Goal: Information Seeking & Learning: Compare options

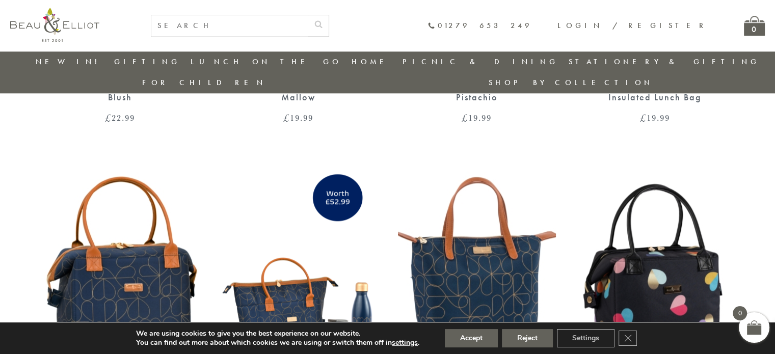
scroll to position [943, 0]
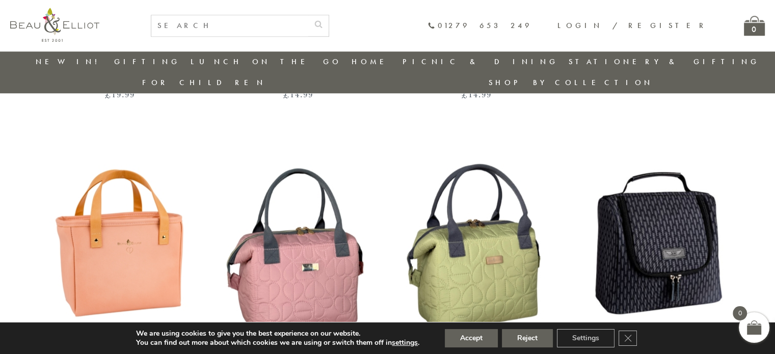
click at [649, 229] on img at bounding box center [655, 242] width 158 height 204
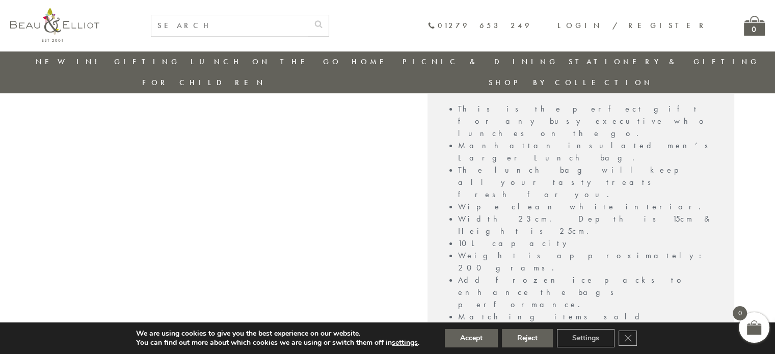
scroll to position [794, 0]
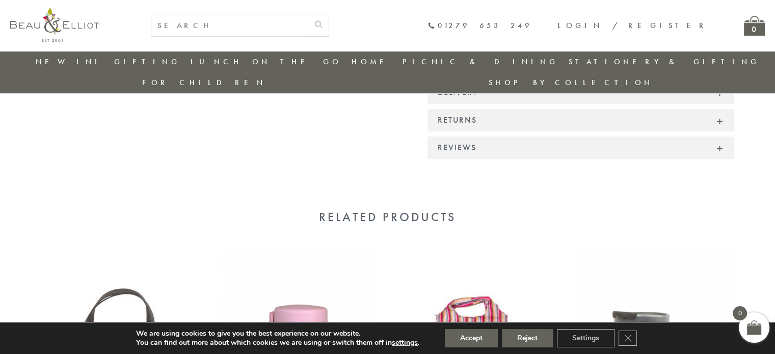
click at [113, 249] on img at bounding box center [120, 351] width 158 height 204
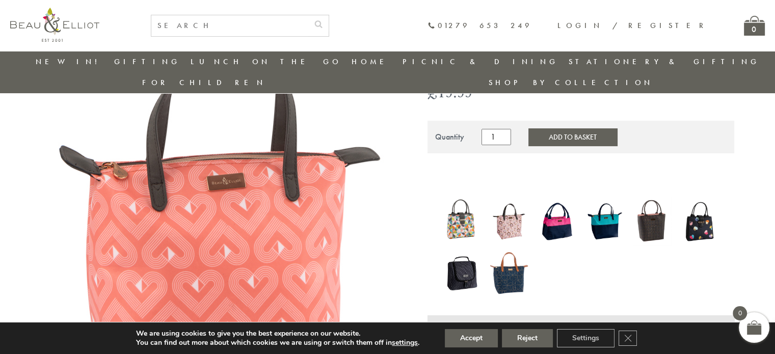
scroll to position [89, 0]
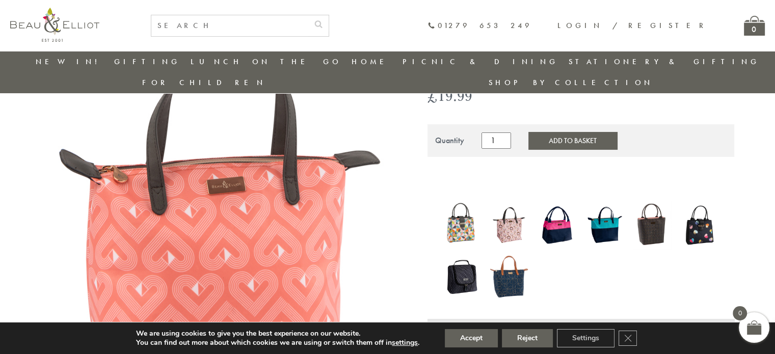
click at [557, 206] on img at bounding box center [557, 225] width 38 height 49
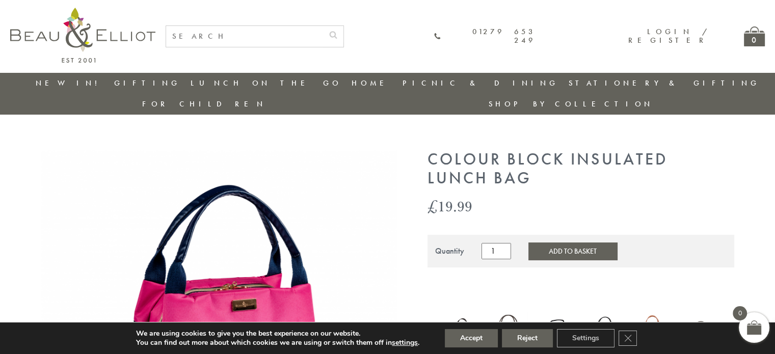
click at [600, 327] on div "We are using cookies to give you the best experience on our website. You can fi…" at bounding box center [387, 339] width 574 height 32
click at [627, 340] on icon "Close GDPR Cookie Banner" at bounding box center [628, 337] width 18 height 15
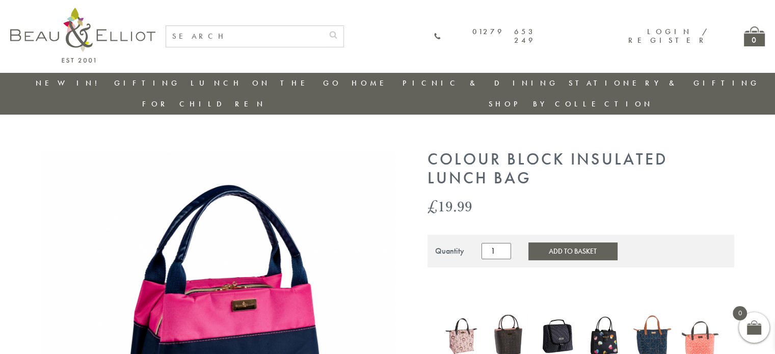
click at [649, 329] on img at bounding box center [652, 336] width 38 height 50
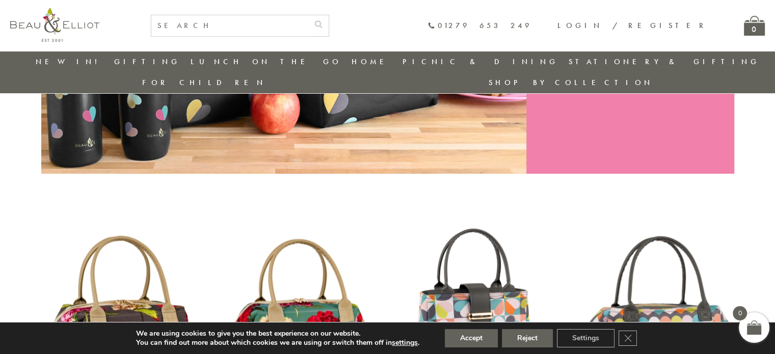
scroll to position [522, 0]
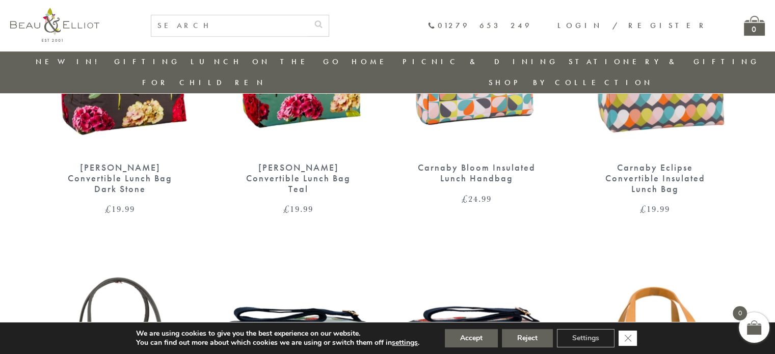
click at [627, 336] on icon "Close GDPR Cookie Banner" at bounding box center [628, 337] width 18 height 15
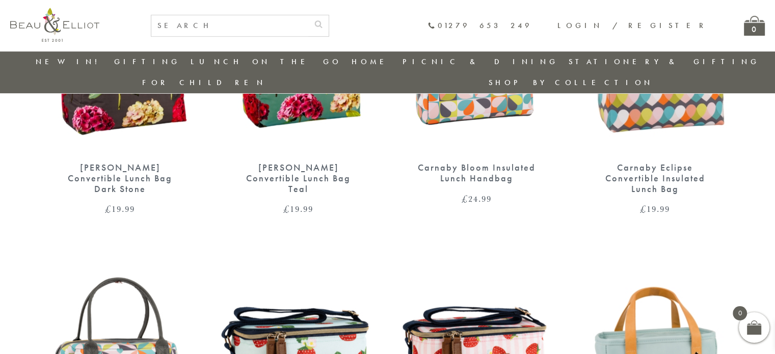
scroll to position [794, 0]
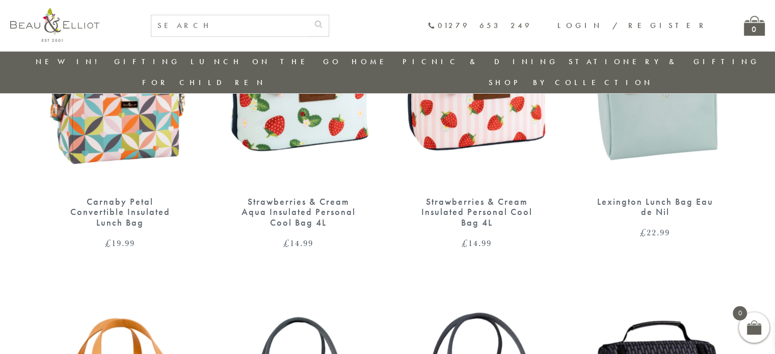
click at [652, 122] on img at bounding box center [655, 85] width 158 height 204
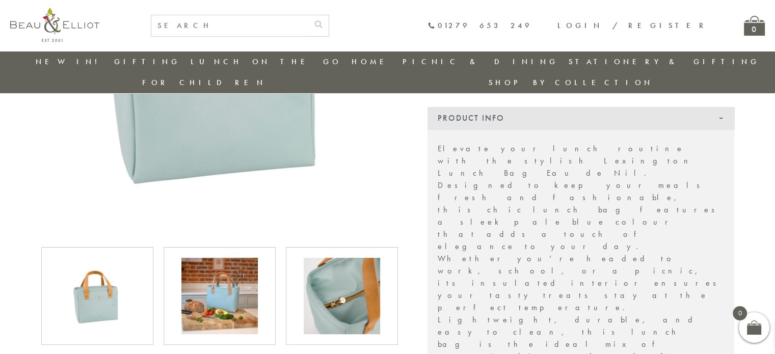
scroll to position [251, 0]
click at [335, 277] on img at bounding box center [342, 296] width 76 height 76
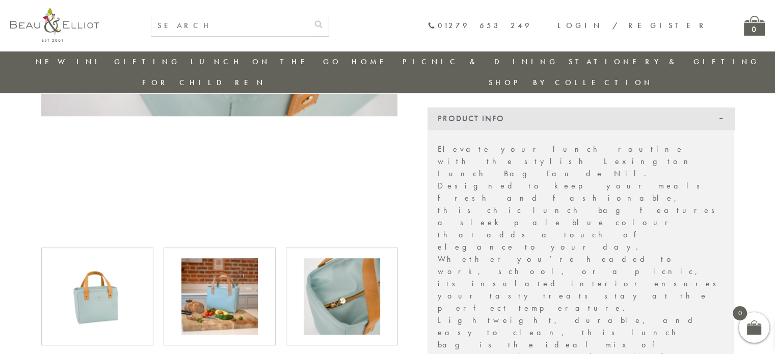
scroll to position [0, 0]
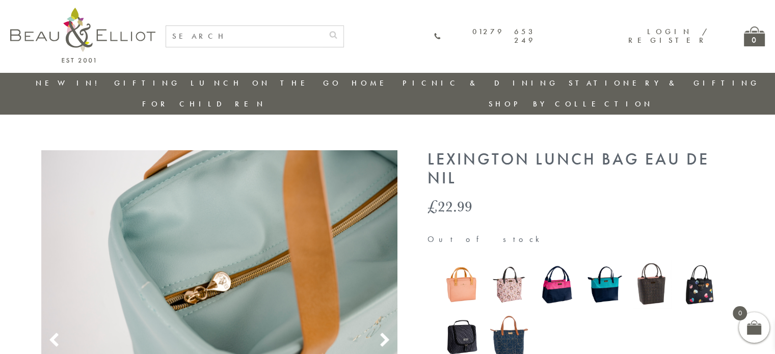
click at [388, 333] on use at bounding box center [384, 340] width 9 height 14
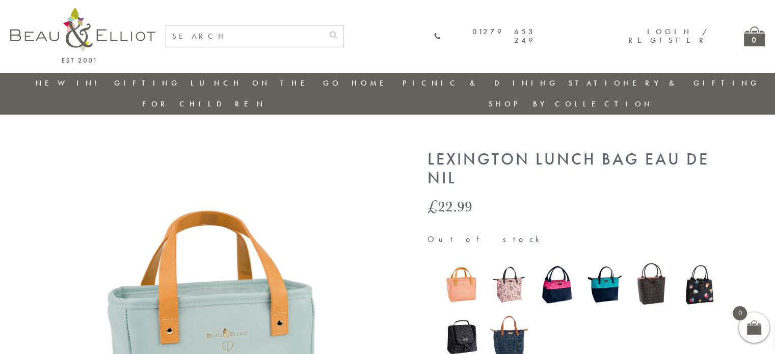
click at [388, 333] on use at bounding box center [384, 340] width 9 height 14
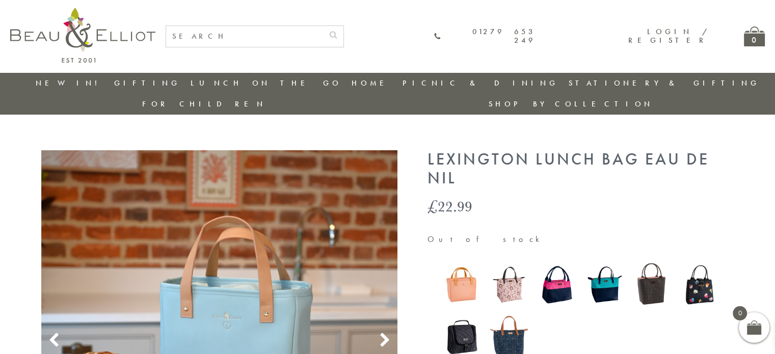
click at [388, 333] on use at bounding box center [384, 340] width 9 height 14
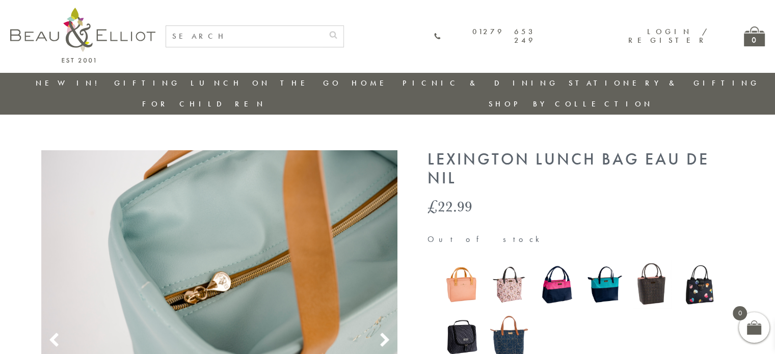
click at [388, 333] on use at bounding box center [384, 340] width 9 height 14
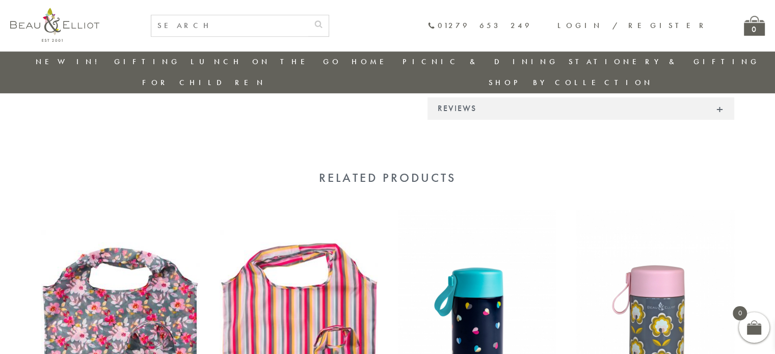
scroll to position [1066, 0]
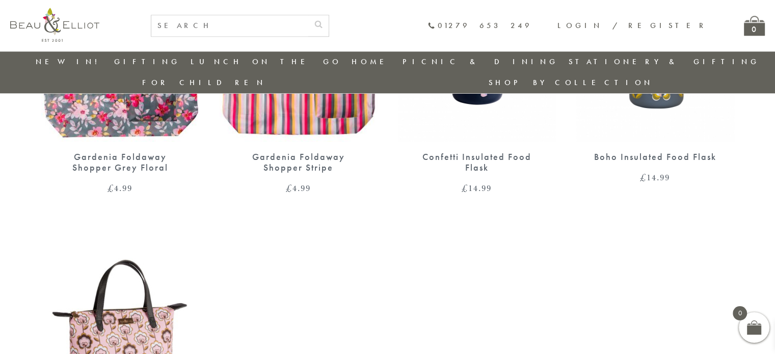
click at [129, 233] on img at bounding box center [120, 335] width 158 height 204
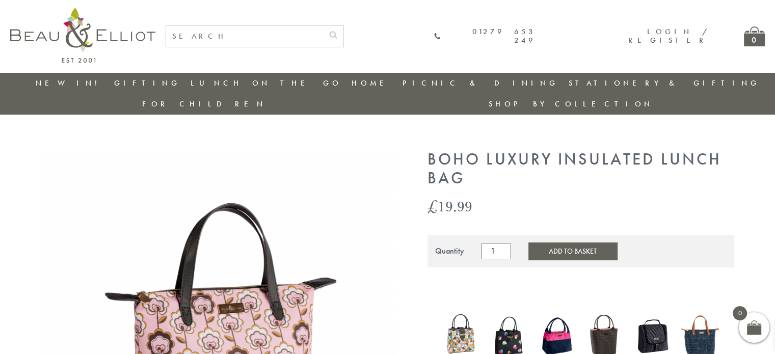
click at [239, 299] on img at bounding box center [219, 328] width 357 height 357
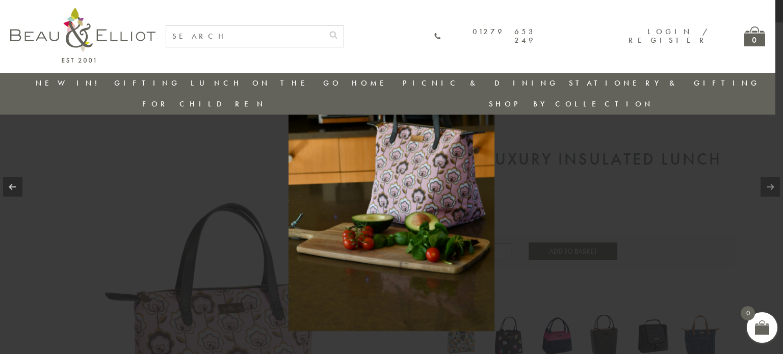
click at [770, 190] on link at bounding box center [769, 186] width 19 height 19
click at [119, 177] on div at bounding box center [391, 177] width 783 height 354
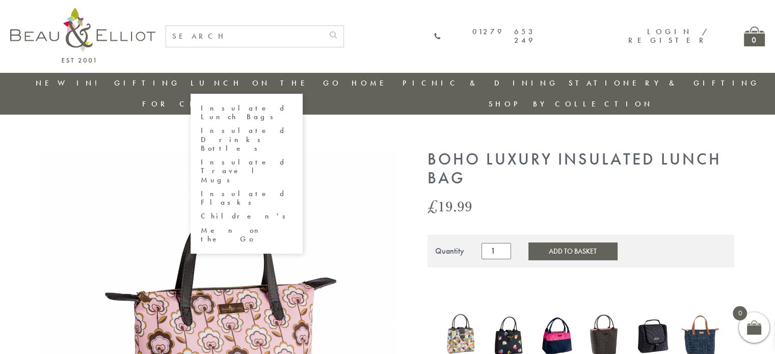
click at [202, 104] on link "Insulated Lunch Bags" at bounding box center [247, 113] width 92 height 18
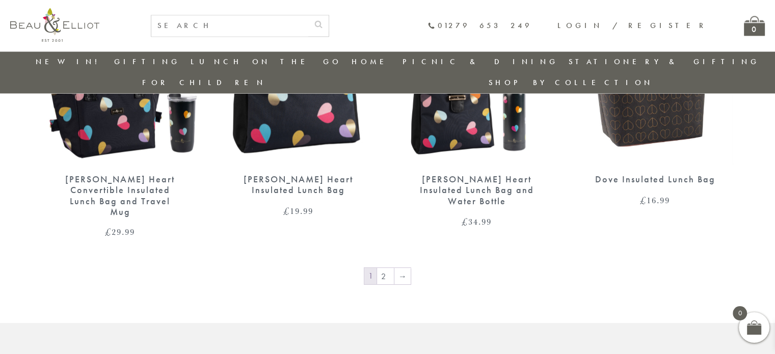
scroll to position [1609, 0]
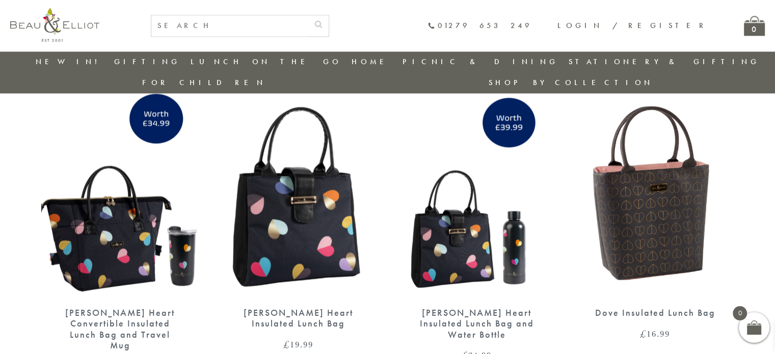
click at [294, 204] on img at bounding box center [299, 196] width 158 height 204
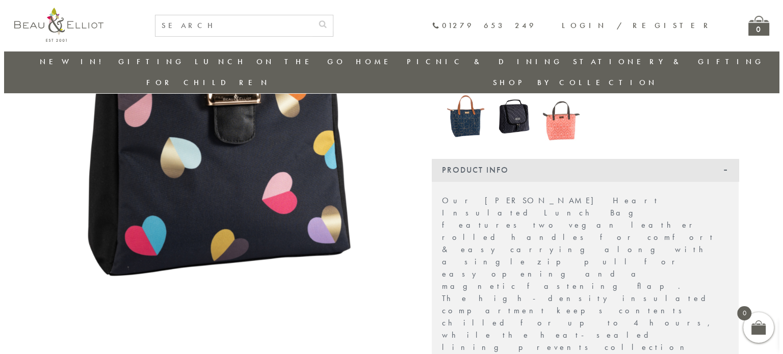
scroll to position [251, 0]
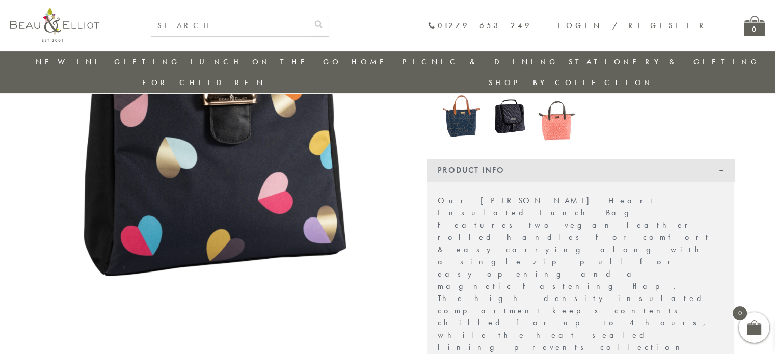
click at [228, 130] on img at bounding box center [219, 88] width 357 height 421
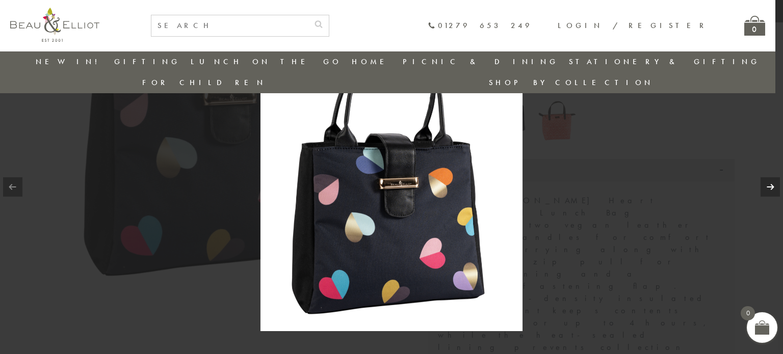
click at [775, 189] on link at bounding box center [769, 186] width 19 height 19
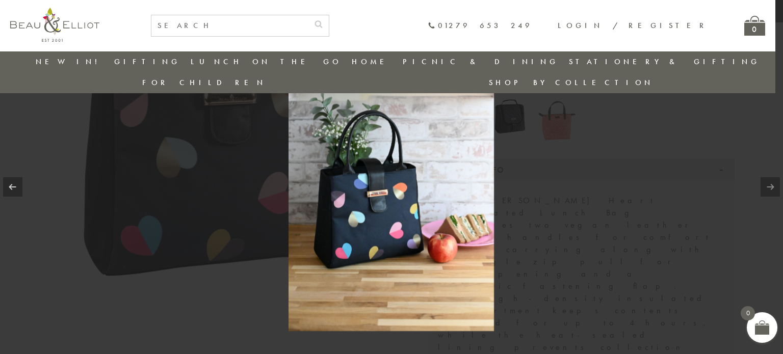
click at [775, 189] on link at bounding box center [769, 186] width 19 height 19
click at [652, 142] on div at bounding box center [391, 177] width 783 height 354
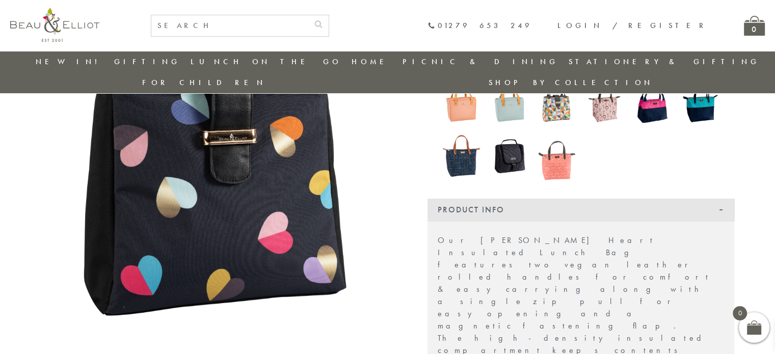
scroll to position [175, 0]
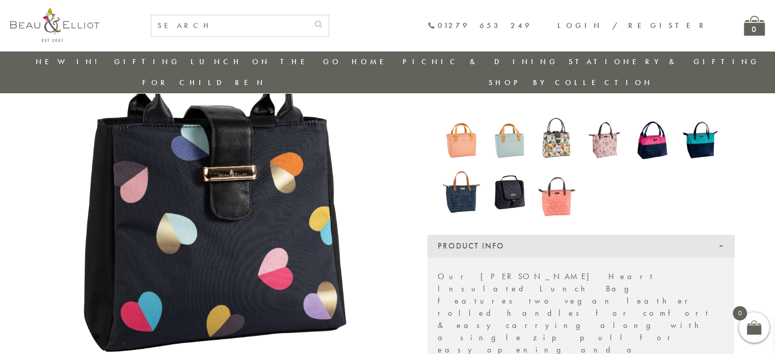
click at [610, 118] on img at bounding box center [605, 140] width 38 height 49
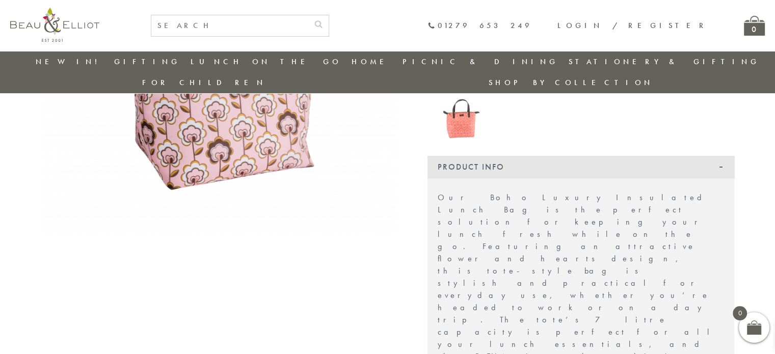
scroll to position [251, 0]
click at [470, 102] on img at bounding box center [462, 115] width 38 height 49
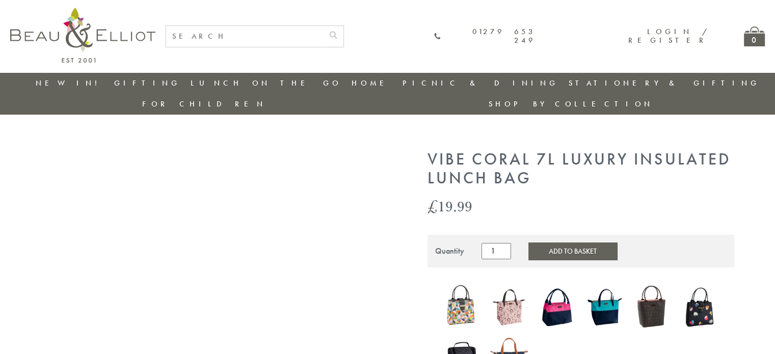
scroll to position [272, 0]
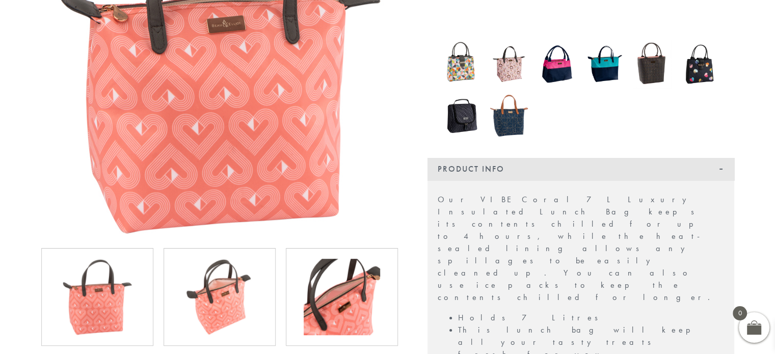
click at [215, 271] on img at bounding box center [219, 297] width 76 height 76
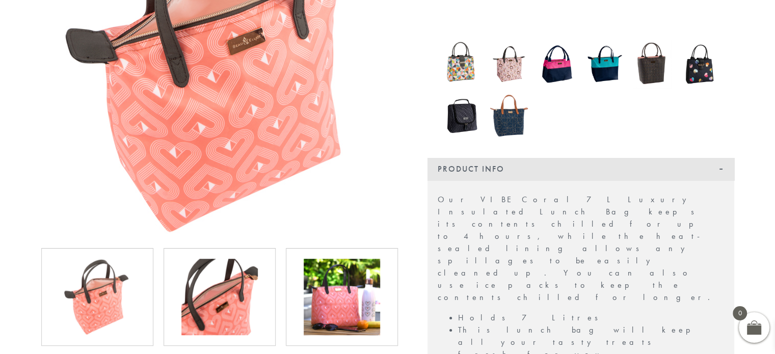
click at [361, 297] on img at bounding box center [342, 297] width 76 height 76
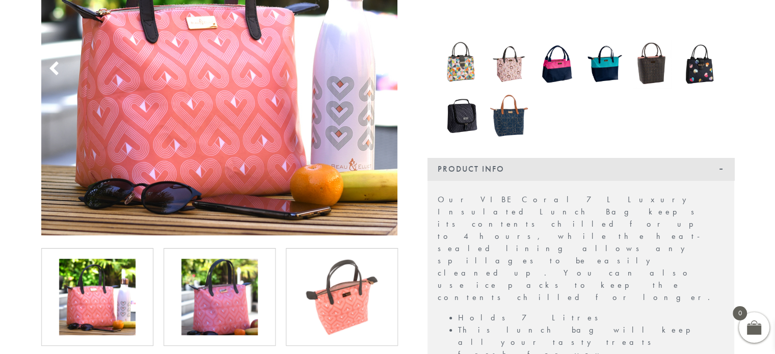
click at [556, 59] on img at bounding box center [557, 64] width 38 height 49
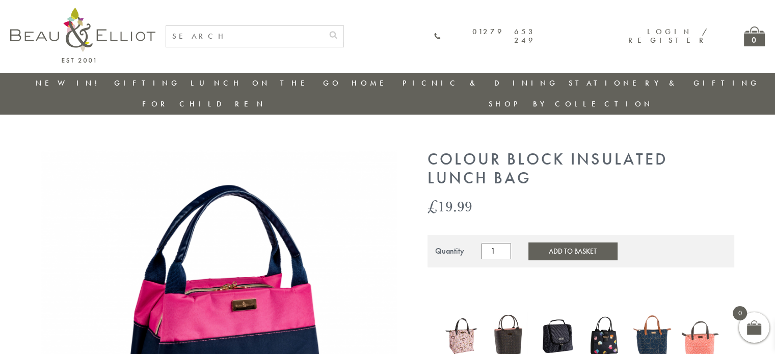
click at [643, 328] on img at bounding box center [652, 336] width 38 height 50
